Goal: Task Accomplishment & Management: Use online tool/utility

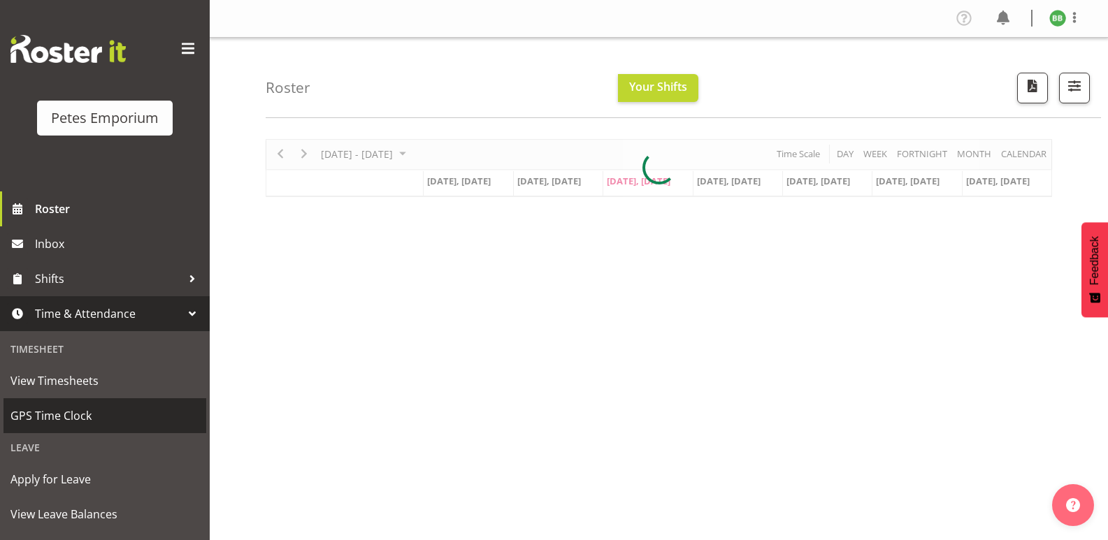
click at [90, 419] on span "GPS Time Clock" at bounding box center [104, 415] width 189 height 21
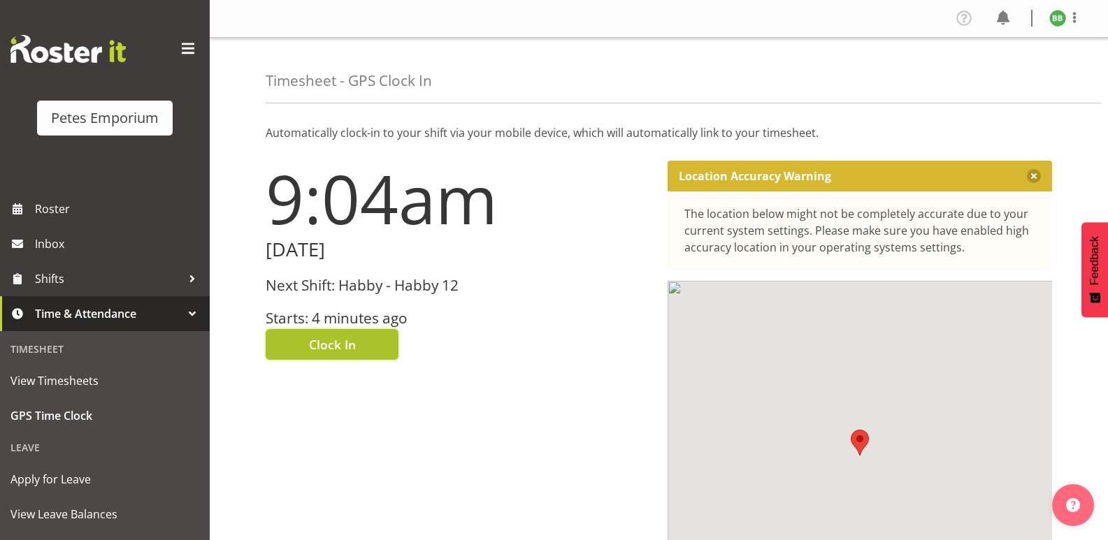
click at [352, 340] on span "Clock In" at bounding box center [332, 344] width 47 height 18
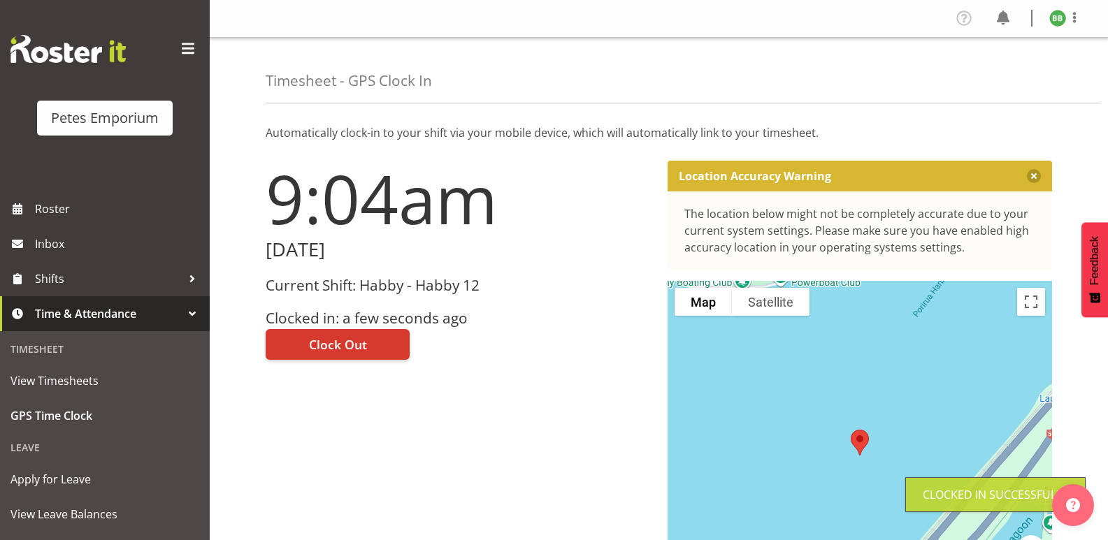
click at [1057, 17] on img at bounding box center [1057, 18] width 17 height 17
click at [1006, 72] on link "Log Out" at bounding box center [1015, 73] width 134 height 25
